Goal: Communication & Community: Answer question/provide support

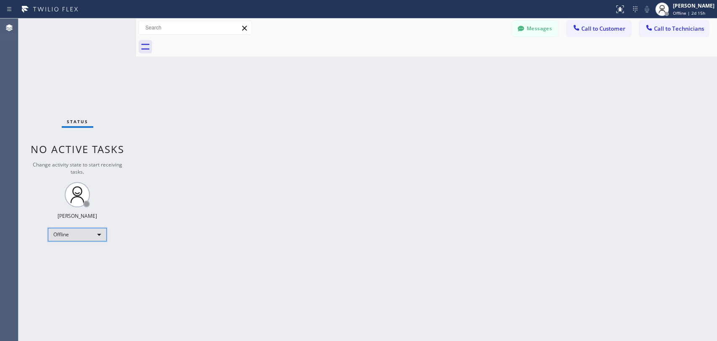
click at [85, 235] on div "Offline" at bounding box center [77, 234] width 59 height 13
click at [84, 266] on li "Unavailable" at bounding box center [76, 266] width 57 height 10
click at [629, 84] on div "Back to Dashboard Change Sender ID Customers Technicians WV [PERSON_NAME] [DATE…" at bounding box center [426, 179] width 581 height 322
click at [625, 175] on div "Back to Dashboard Change Sender ID Customers Technicians WV [PERSON_NAME] [DATE…" at bounding box center [426, 179] width 581 height 322
click at [645, 28] on span "Call to Technicians" at bounding box center [679, 29] width 50 height 8
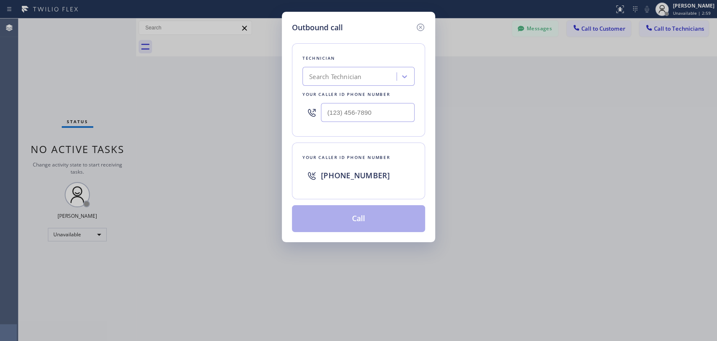
click at [366, 81] on div "Search Technician" at bounding box center [351, 76] width 92 height 15
type input "ы"
type input "[PERSON_NAME]"
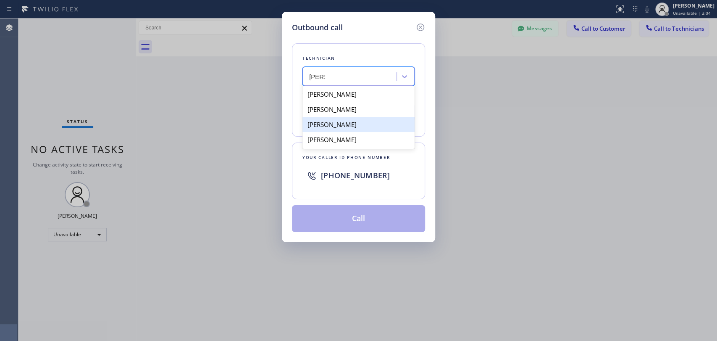
click at [367, 126] on div "[PERSON_NAME]" at bounding box center [358, 124] width 112 height 15
type input "[PHONE_NUMBER]"
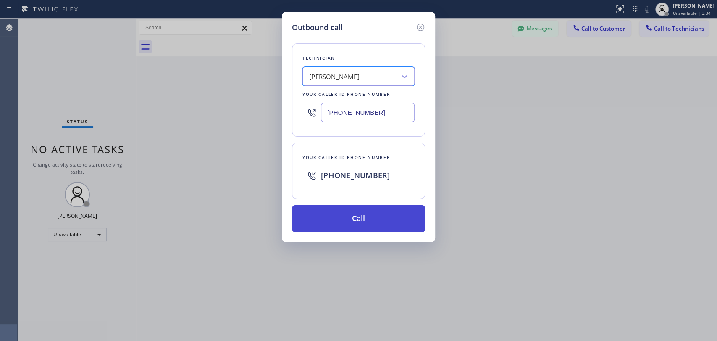
click at [345, 209] on button "Call" at bounding box center [358, 218] width 133 height 27
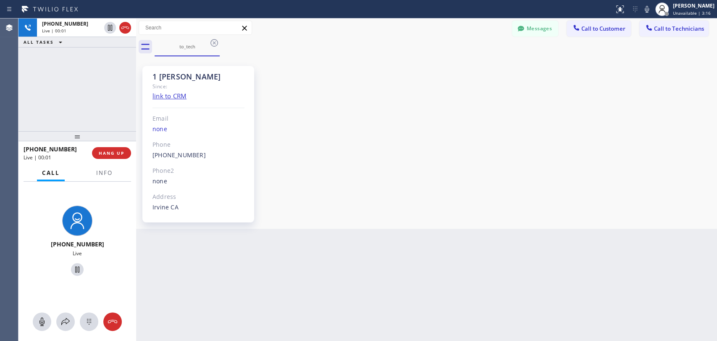
scroll to position [4508, 0]
click at [114, 155] on span "HANG UP" at bounding box center [112, 153] width 26 height 6
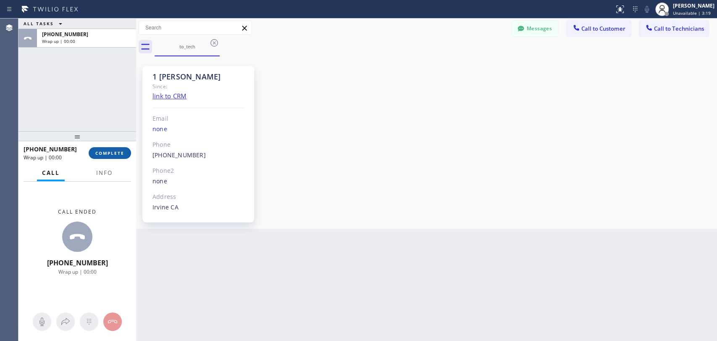
click at [114, 155] on button "COMPLETE" at bounding box center [110, 153] width 42 height 12
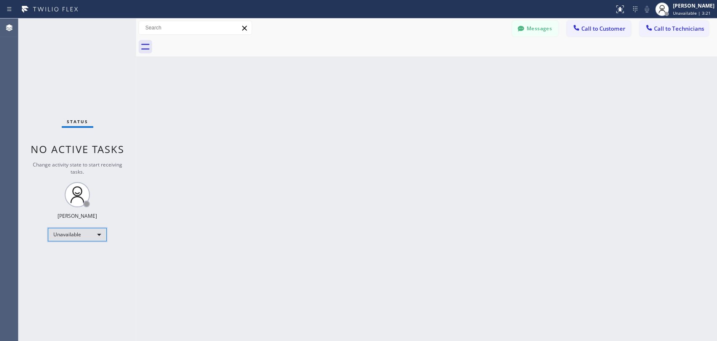
click at [99, 232] on div "Unavailable" at bounding box center [77, 234] width 59 height 13
click at [99, 256] on li "Available" at bounding box center [76, 255] width 57 height 10
click at [645, 25] on span "Call to Technicians" at bounding box center [679, 29] width 50 height 8
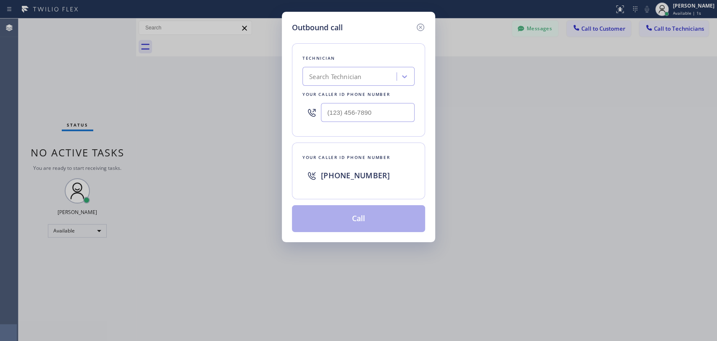
click at [329, 76] on div "Search Technician" at bounding box center [335, 77] width 52 height 10
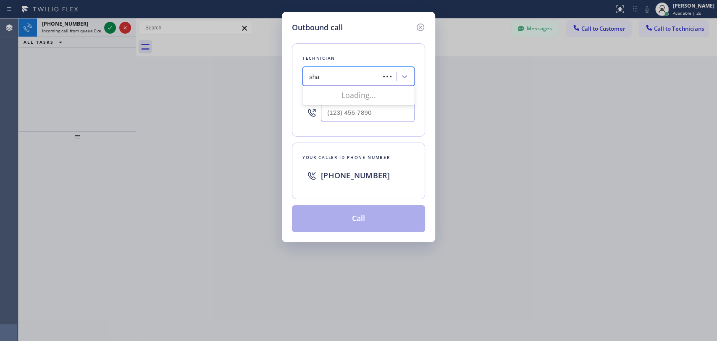
type input "shah"
click at [343, 93] on div "[PERSON_NAME]" at bounding box center [358, 94] width 112 height 15
type input "[PHONE_NUMBER]"
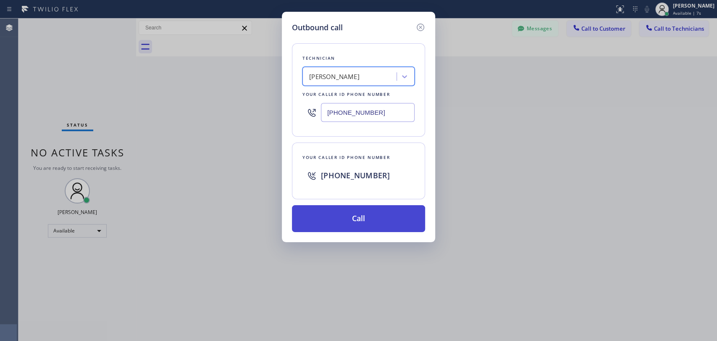
click at [357, 221] on button "Call" at bounding box center [358, 218] width 133 height 27
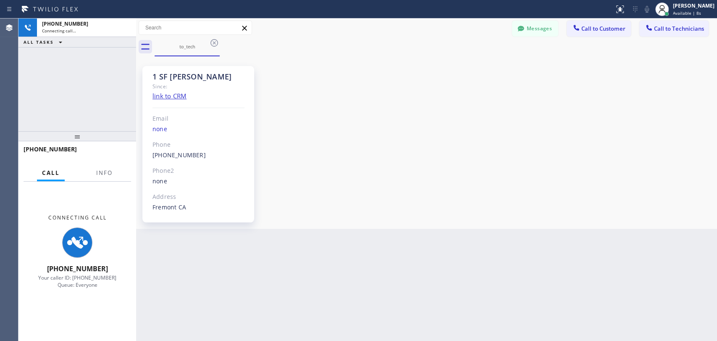
scroll to position [104, 0]
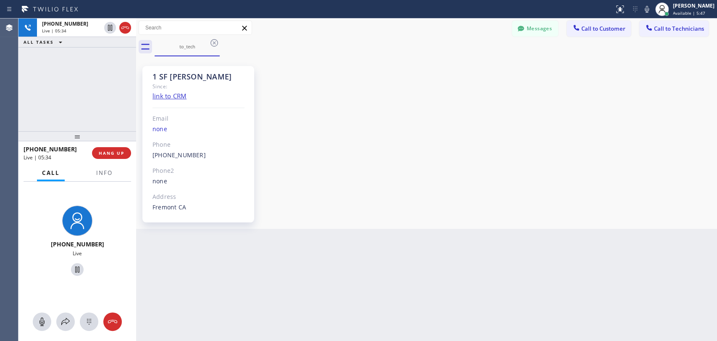
click at [118, 108] on div "[PHONE_NUMBER] Live | 05:34 ALL TASKS ALL TASKS ACTIVE TASKS TASKS IN WRAP UP" at bounding box center [77, 74] width 118 height 113
click at [123, 155] on span "HANG UP" at bounding box center [112, 153] width 26 height 6
click at [121, 152] on span "HANG UP" at bounding box center [112, 153] width 26 height 6
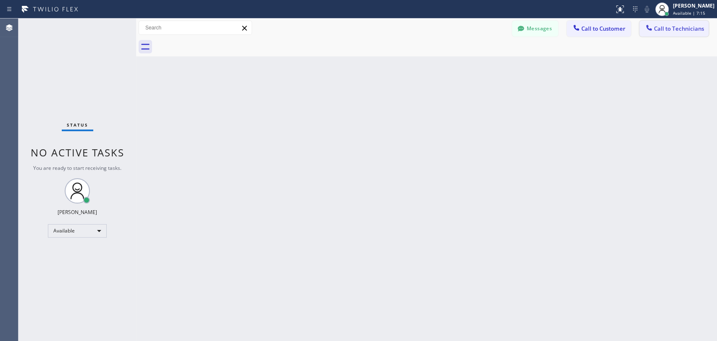
click at [645, 31] on icon at bounding box center [649, 28] width 8 height 8
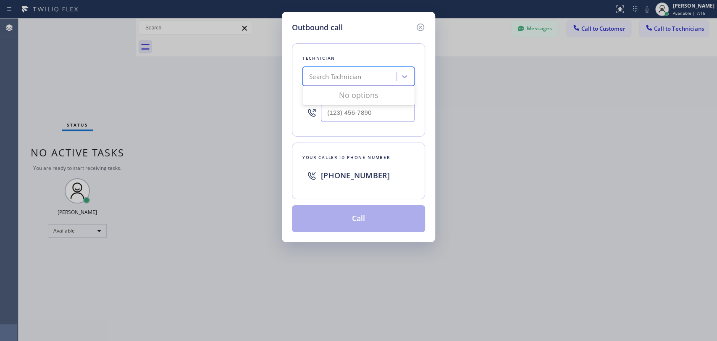
click at [339, 80] on div "Search Technician" at bounding box center [335, 77] width 52 height 10
type input "[PERSON_NAME]"
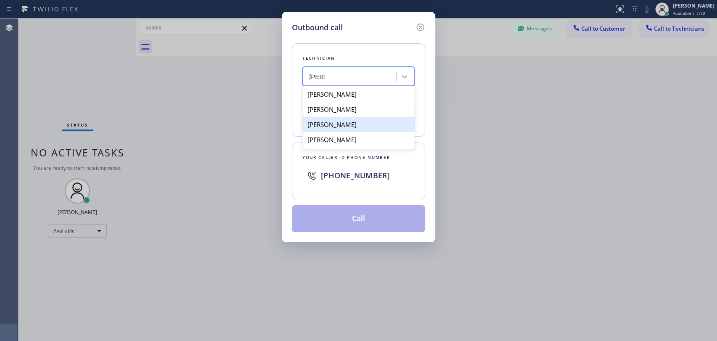
click at [352, 125] on div "[PERSON_NAME]" at bounding box center [358, 124] width 112 height 15
type input "[PHONE_NUMBER]"
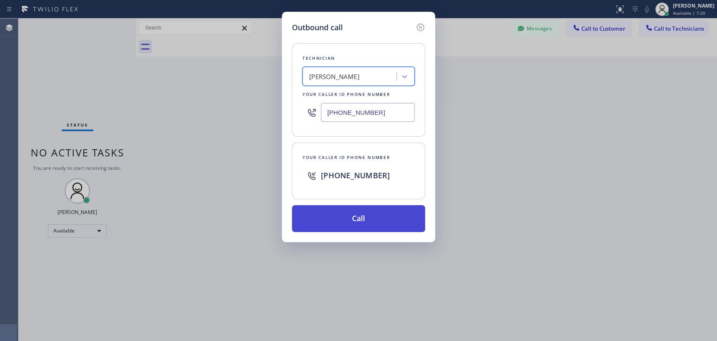
drag, startPoint x: 361, startPoint y: 219, endPoint x: 366, endPoint y: 214, distance: 7.1
click at [362, 219] on button "Call" at bounding box center [358, 218] width 133 height 27
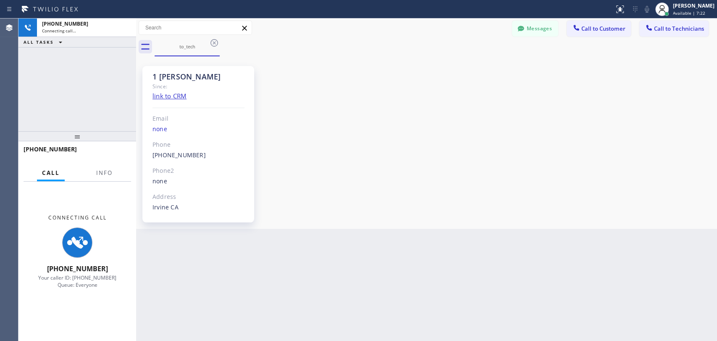
scroll to position [4508, 0]
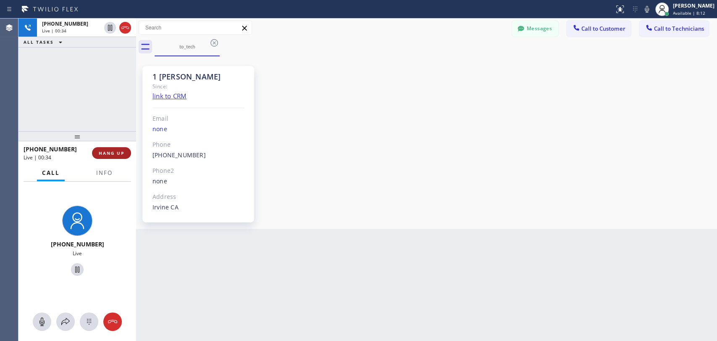
click at [121, 153] on span "HANG UP" at bounding box center [112, 153] width 26 height 6
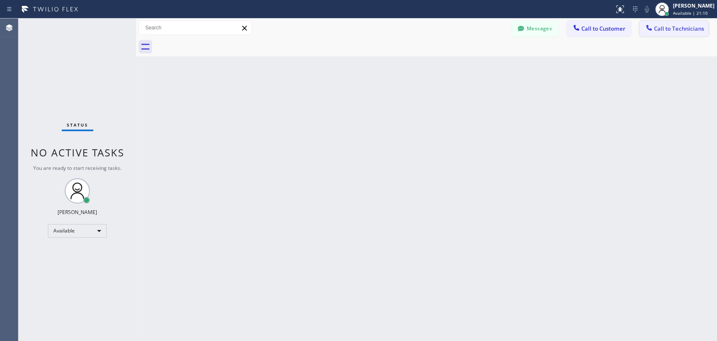
click at [645, 32] on span "Call to Technicians" at bounding box center [679, 29] width 50 height 8
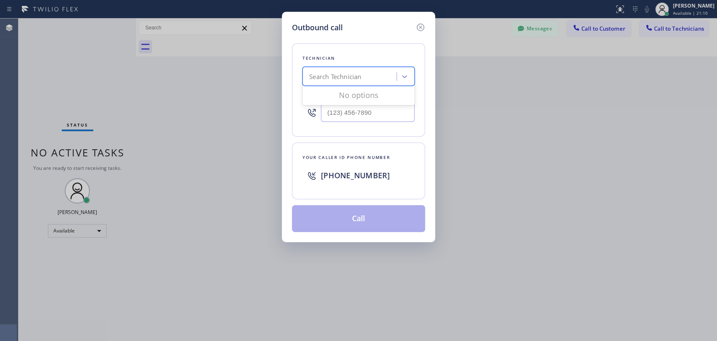
click at [389, 76] on div "Search Technician" at bounding box center [351, 76] width 92 height 15
type input "[PERSON_NAME]"
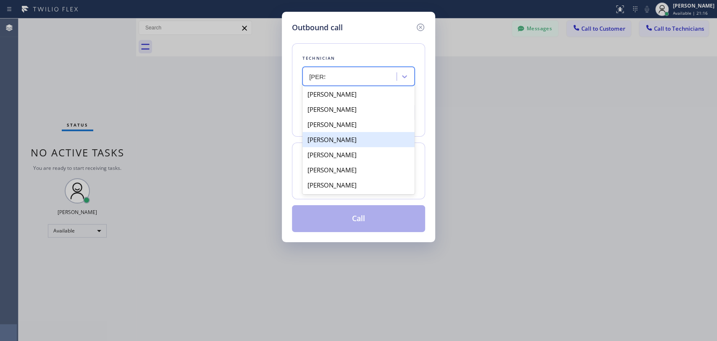
click at [354, 144] on div "[PERSON_NAME]" at bounding box center [358, 139] width 112 height 15
type input "[PHONE_NUMBER]"
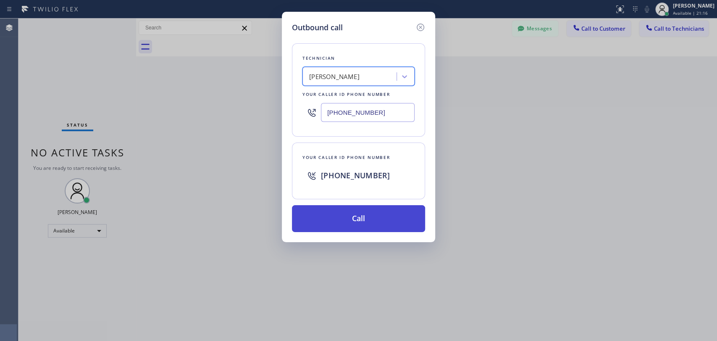
click at [349, 220] on button "Call" at bounding box center [358, 218] width 133 height 27
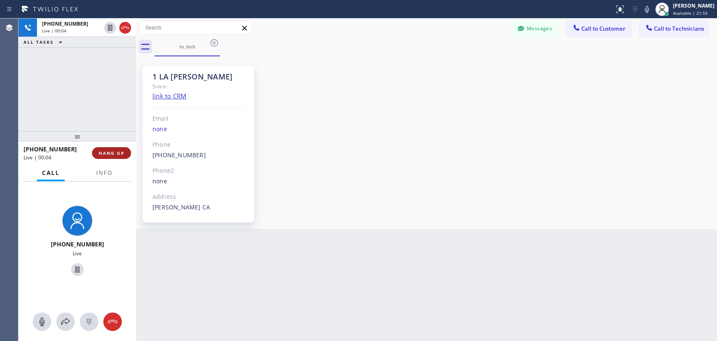
click at [116, 152] on span "HANG UP" at bounding box center [112, 153] width 26 height 6
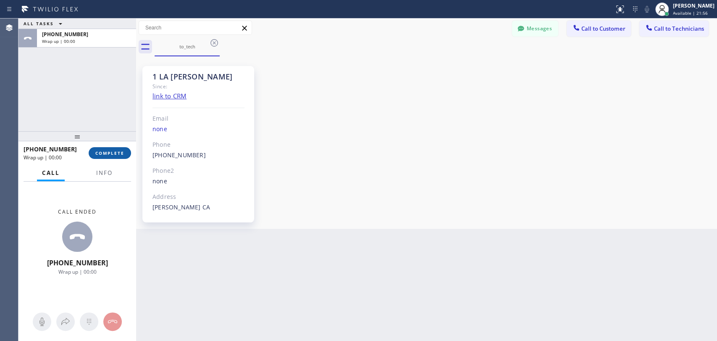
click at [116, 152] on span "COMPLETE" at bounding box center [109, 153] width 29 height 6
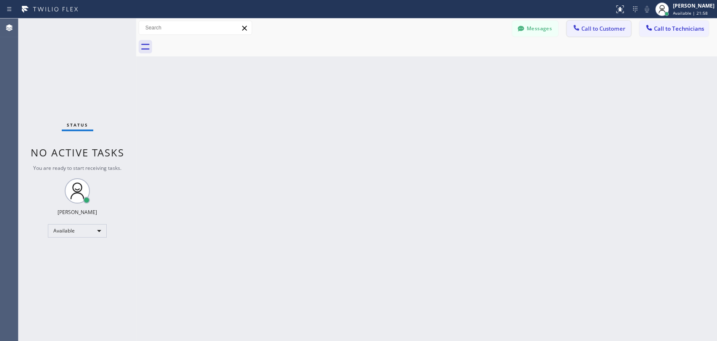
drag, startPoint x: 602, startPoint y: 80, endPoint x: 572, endPoint y: 21, distance: 66.1
click at [602, 80] on div "Back to Dashboard Change Sender ID Customers Technicians WV [PERSON_NAME] [DATE…" at bounding box center [426, 179] width 581 height 322
